Goal: Use online tool/utility: Utilize a website feature to perform a specific function

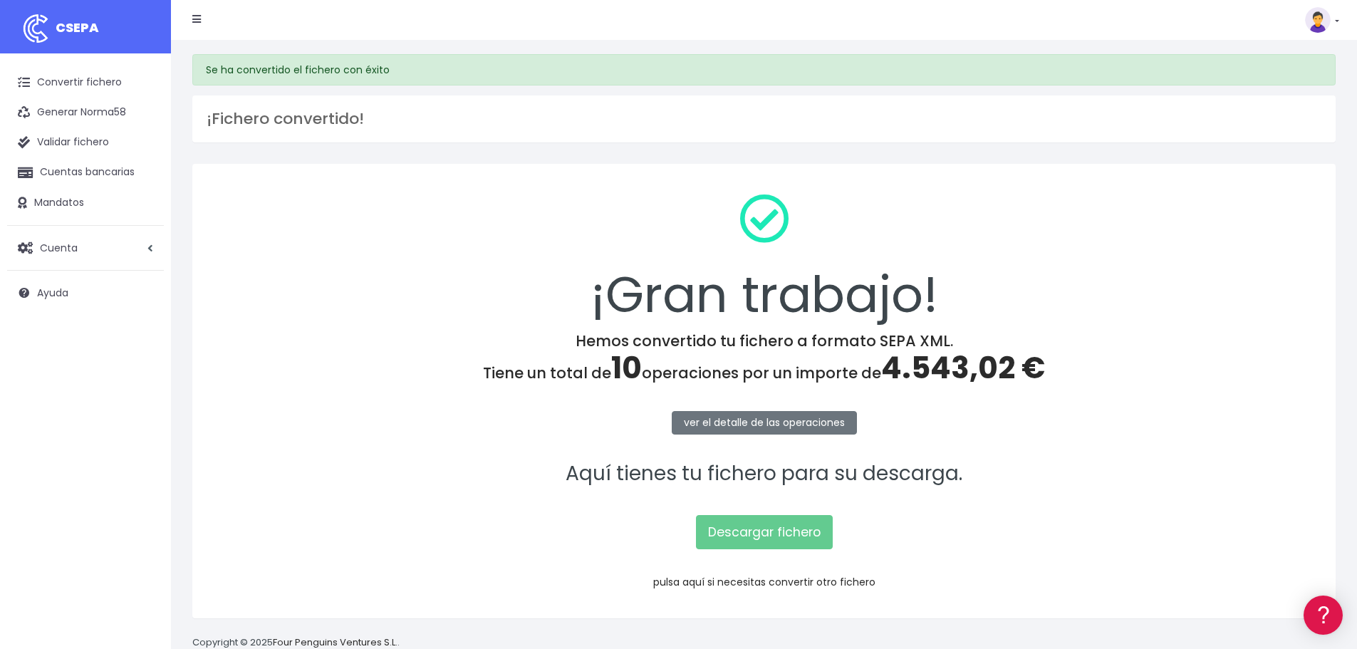
click at [732, 581] on link "pulsa aquí si necesitas convertir otro fichero" at bounding box center [764, 582] width 222 height 14
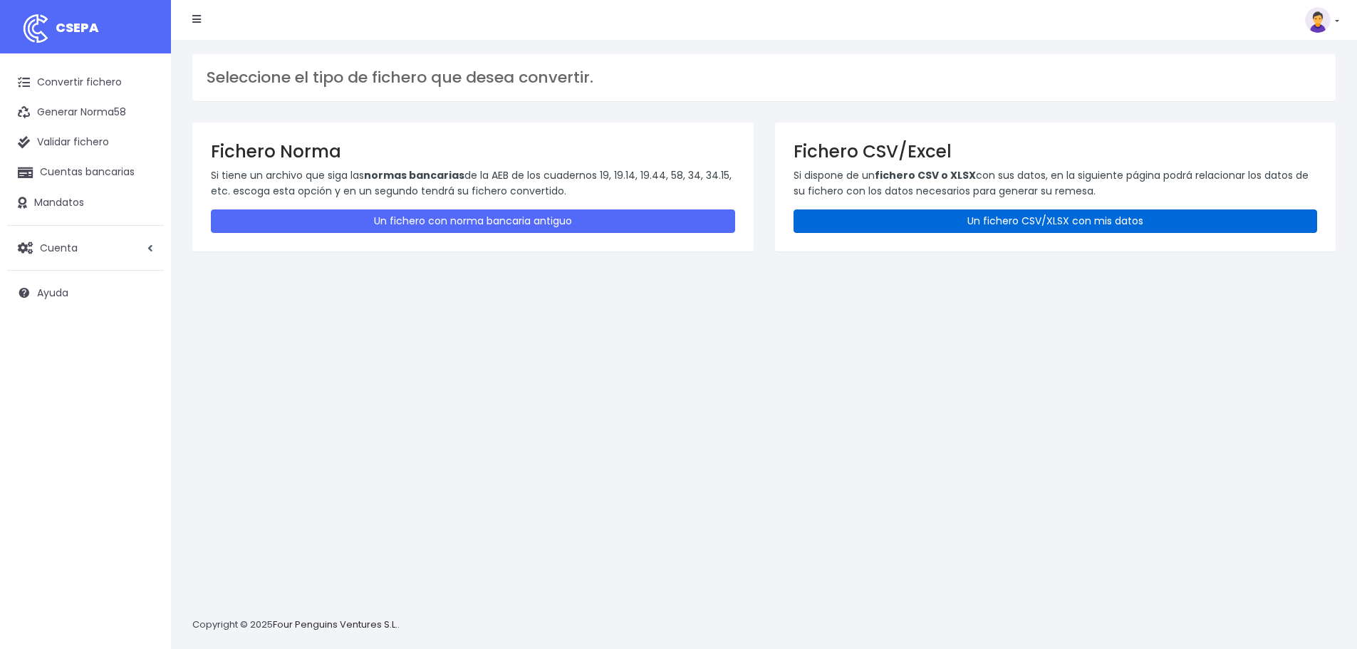
click at [935, 220] on link "Un fichero CSV/XLSX con mis datos" at bounding box center [1056, 221] width 524 height 24
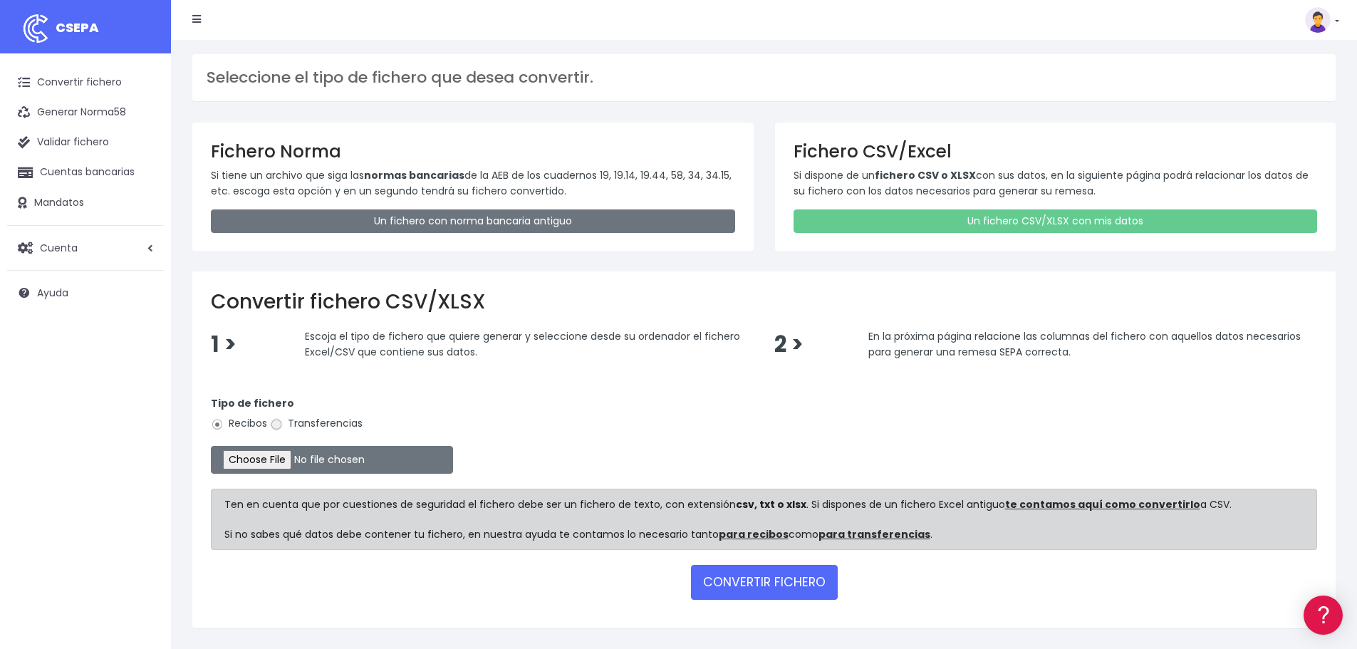
click at [279, 422] on input "Transferencias" at bounding box center [276, 424] width 13 height 13
radio input "true"
click at [289, 462] on input "file" at bounding box center [332, 460] width 242 height 28
type input "C:\fakepath\Remesa Pagos Confort^M 19082025 Anticipo.xlsx"
click at [772, 591] on button "CONVERTIR FICHERO" at bounding box center [764, 582] width 147 height 34
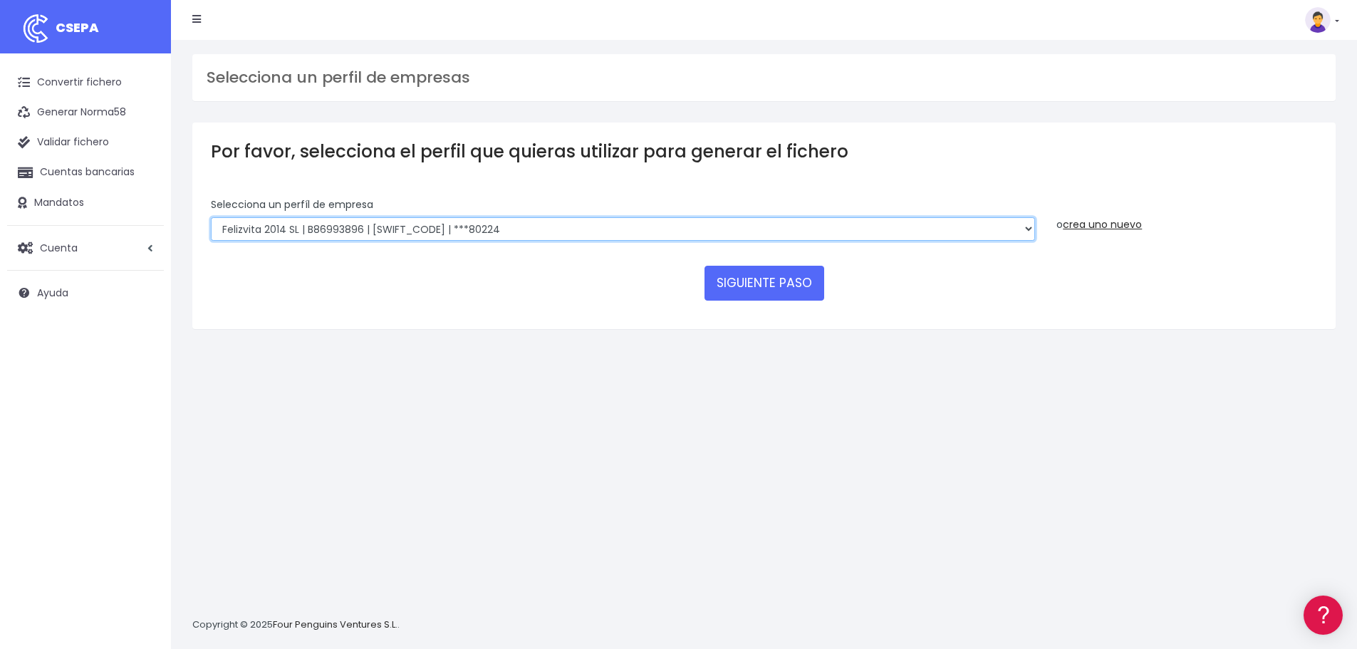
drag, startPoint x: 527, startPoint y: 222, endPoint x: 526, endPoint y: 232, distance: 10.0
click at [527, 222] on select "Felizvita 2014 SL | B86993896 | CAIXESBBXXX | ***80224 Assisvita Asistencia S.L…" at bounding box center [623, 229] width 824 height 24
select select "1686"
click at [211, 217] on select "Felizvita 2014 SL | B86993896 | CAIXESBBXXX | ***80224 Assisvita Asistencia S.L…" at bounding box center [623, 229] width 824 height 24
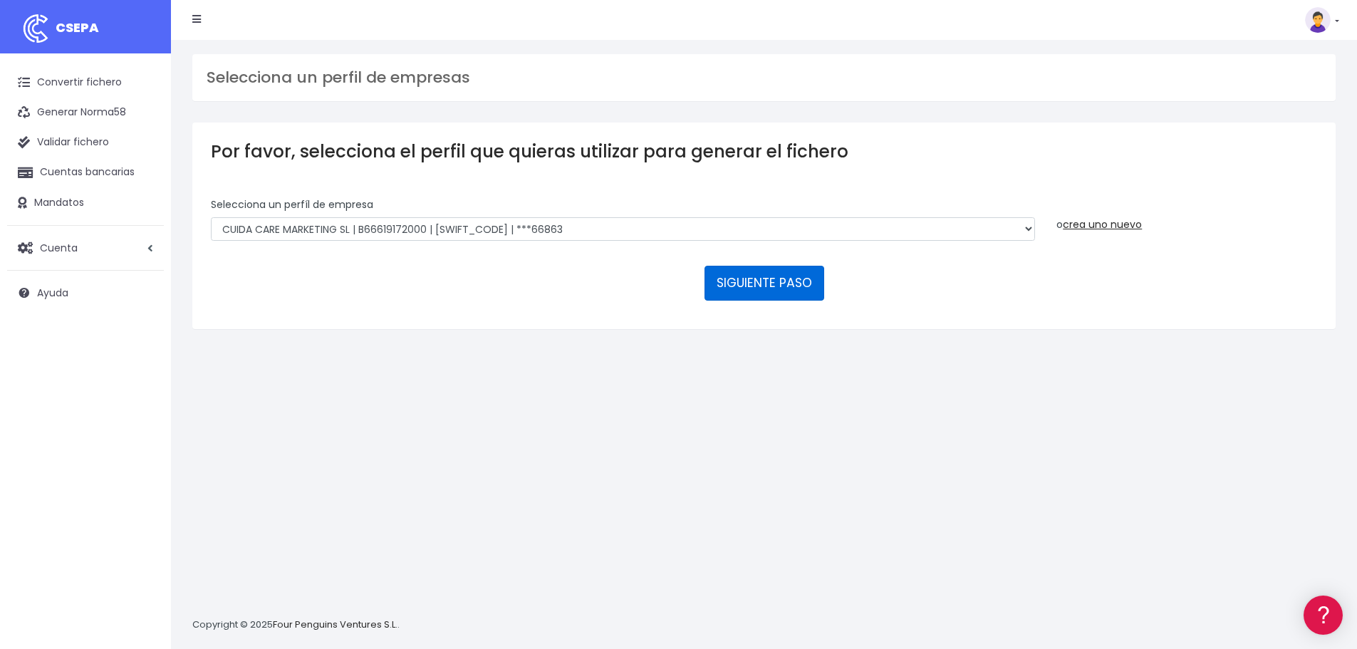
click at [761, 281] on button "SIGUIENTE PASO" at bounding box center [765, 283] width 120 height 34
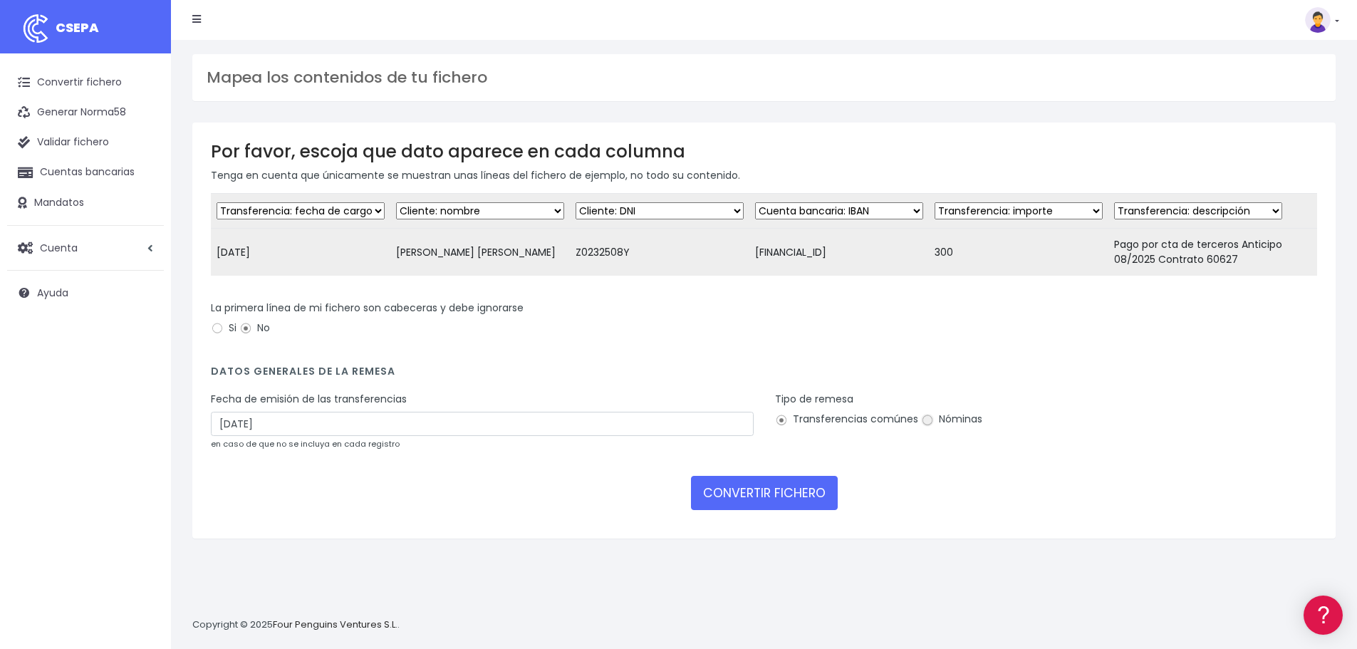
click at [924, 427] on input "Nóminas" at bounding box center [927, 420] width 13 height 13
radio input "true"
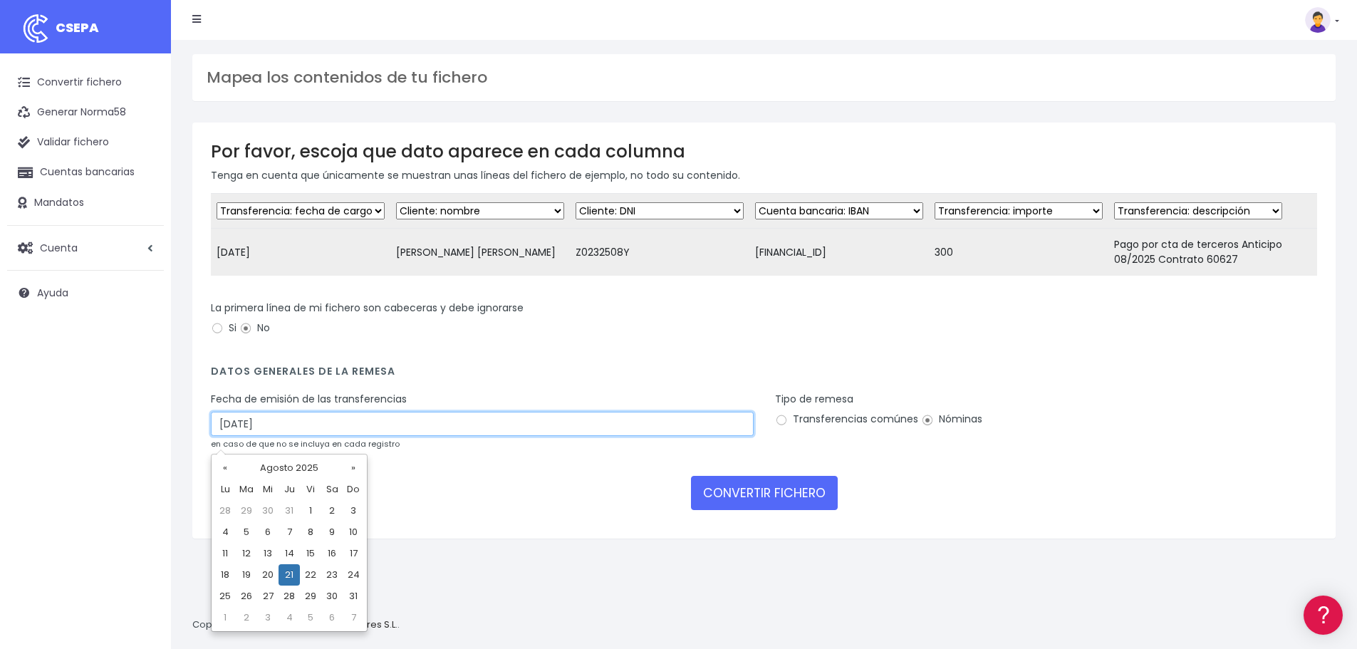
click at [307, 436] on input "21/08/2025" at bounding box center [482, 424] width 543 height 24
drag, startPoint x: 246, startPoint y: 570, endPoint x: 254, endPoint y: 569, distance: 7.9
click at [246, 570] on td "19" at bounding box center [246, 574] width 21 height 21
type input "19/08/2025"
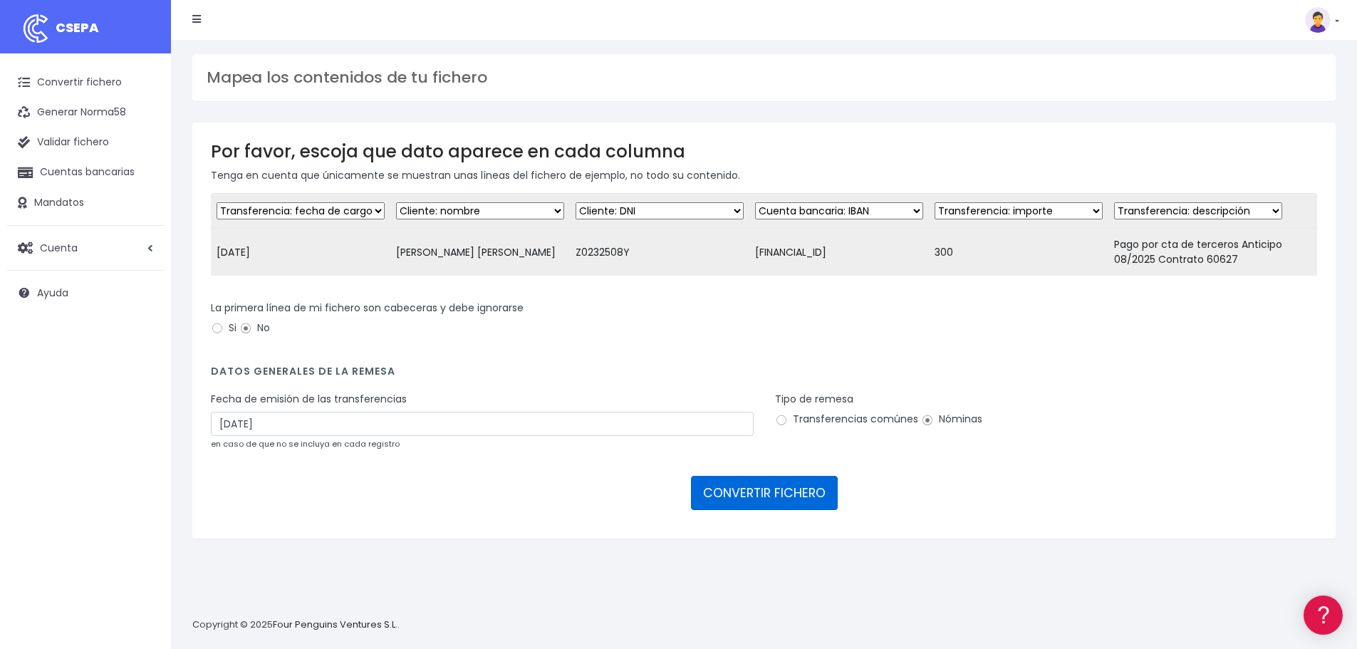
click at [732, 507] on button "CONVERTIR FICHERO" at bounding box center [764, 493] width 147 height 34
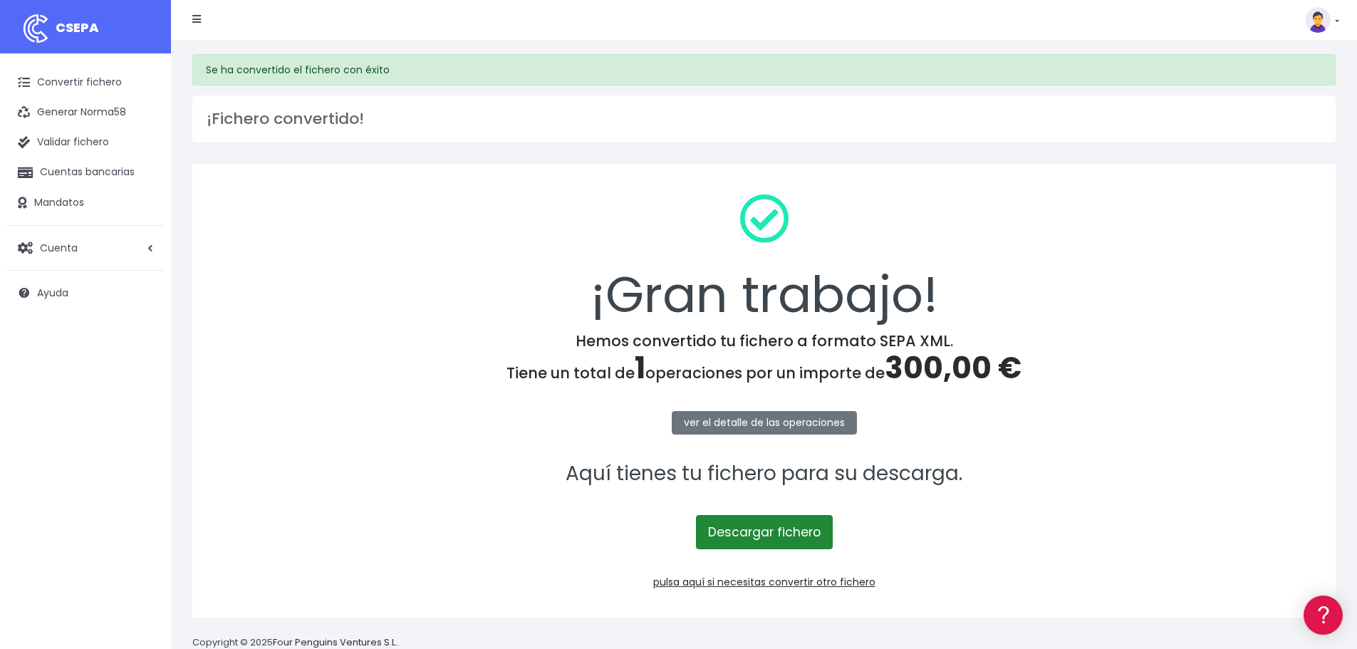
click at [788, 524] on link "Descargar fichero" at bounding box center [764, 532] width 137 height 34
